Goal: Task Accomplishment & Management: Complete application form

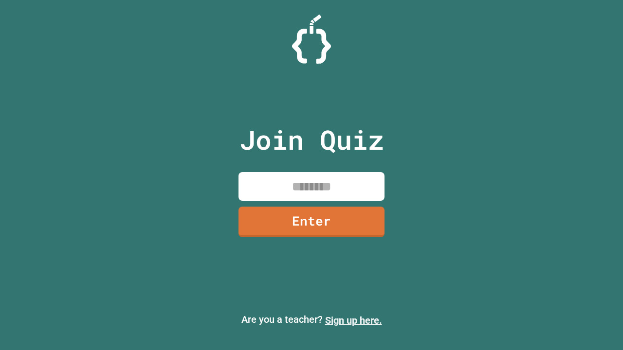
click at [353, 321] on link "Sign up here." at bounding box center [353, 321] width 57 height 12
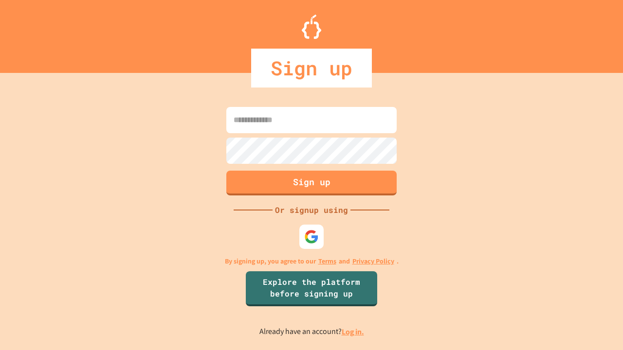
click at [353, 332] on link "Log in." at bounding box center [353, 332] width 22 height 10
